Goal: Transaction & Acquisition: Purchase product/service

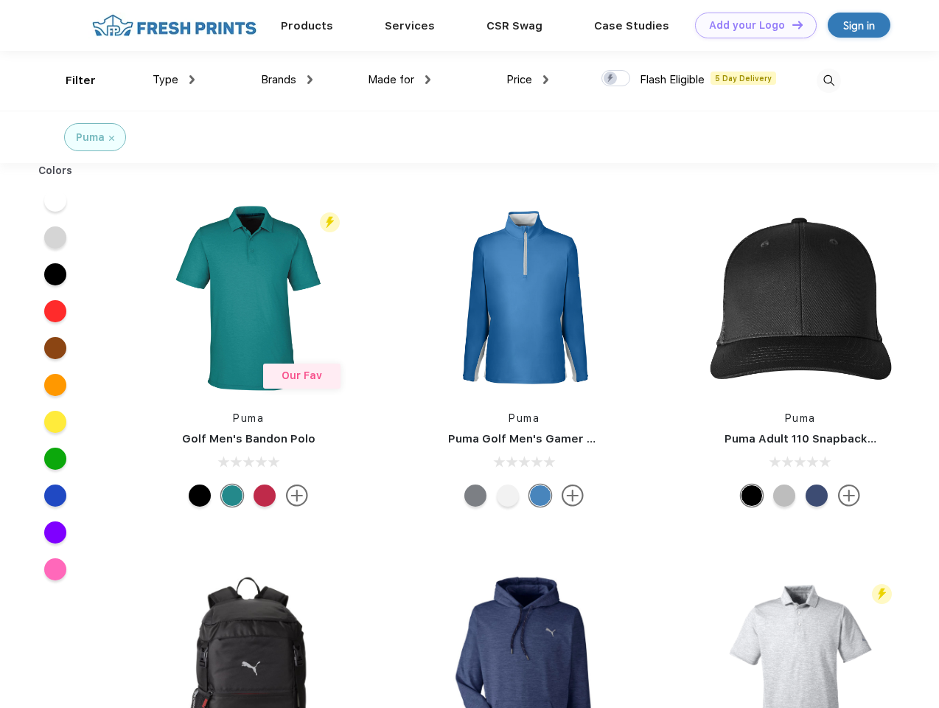
scroll to position [1, 0]
click at [751, 25] on link "Add your Logo Design Tool" at bounding box center [756, 26] width 122 height 26
click at [0, 0] on div "Design Tool" at bounding box center [0, 0] width 0 height 0
click at [791, 24] on link "Add your Logo Design Tool" at bounding box center [756, 26] width 122 height 26
click at [71, 80] on div "Filter" at bounding box center [81, 80] width 30 height 17
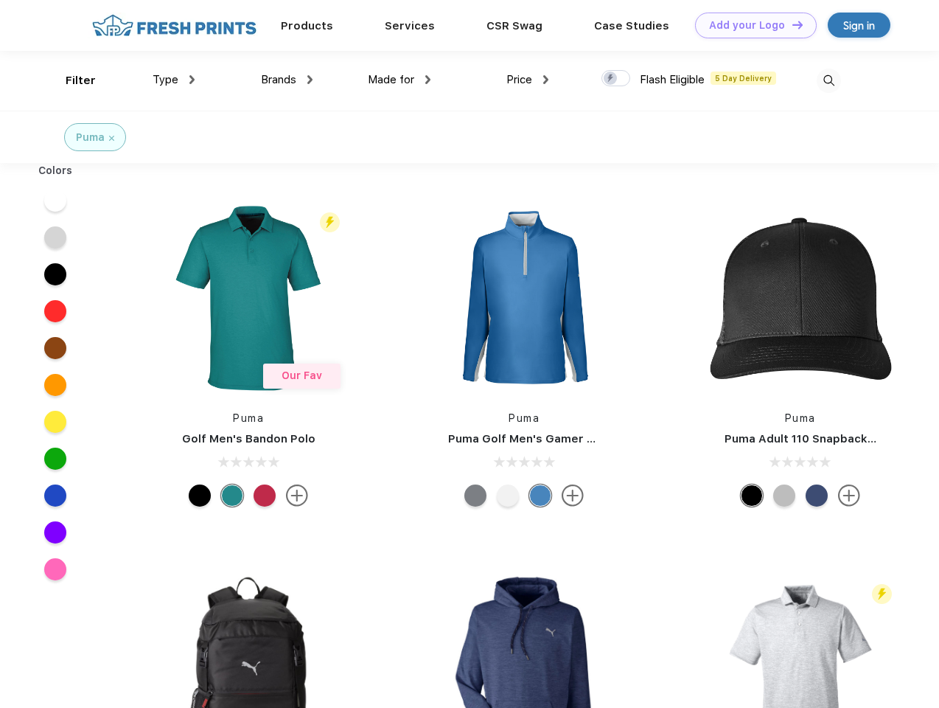
click at [174, 80] on span "Type" at bounding box center [166, 79] width 26 height 13
click at [287, 80] on span "Brands" at bounding box center [278, 79] width 35 height 13
click at [400, 80] on span "Made for" at bounding box center [391, 79] width 46 height 13
click at [528, 80] on span "Price" at bounding box center [520, 79] width 26 height 13
click at [616, 79] on div at bounding box center [616, 78] width 29 height 16
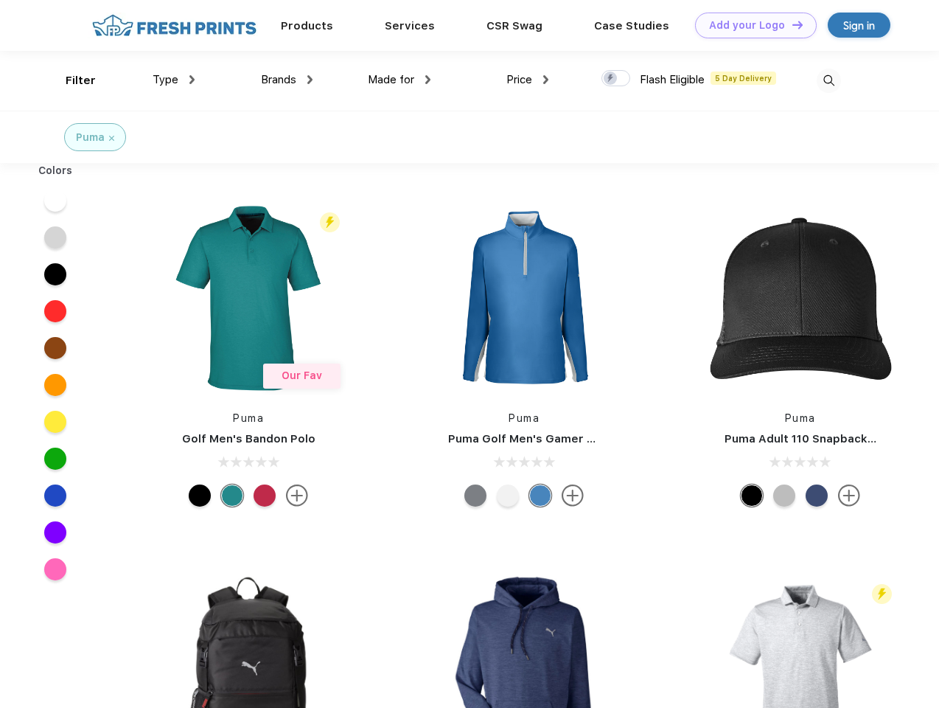
click at [611, 79] on input "checkbox" at bounding box center [607, 74] width 10 height 10
click at [829, 80] on img at bounding box center [829, 81] width 24 height 24
